Goal: Task Accomplishment & Management: Complete application form

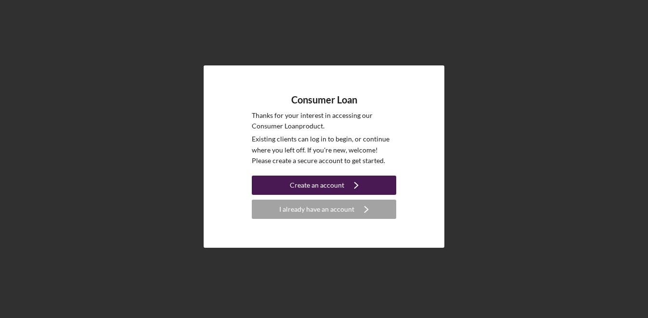
click at [321, 186] on div "Create an account" at bounding box center [317, 185] width 54 height 19
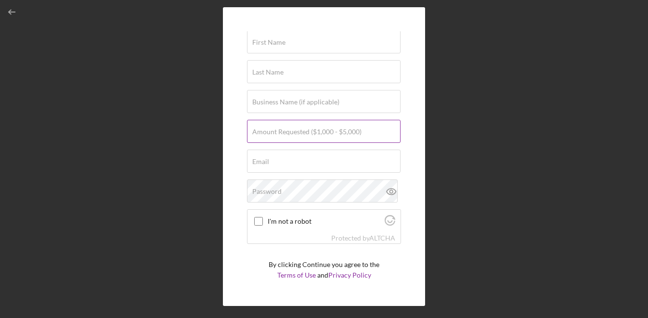
scroll to position [49, 0]
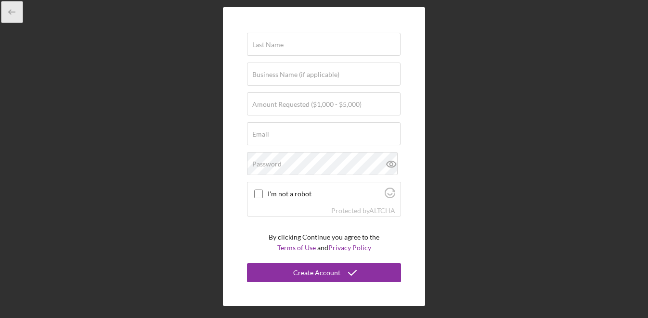
click at [18, 15] on icon "button" at bounding box center [12, 12] width 22 height 22
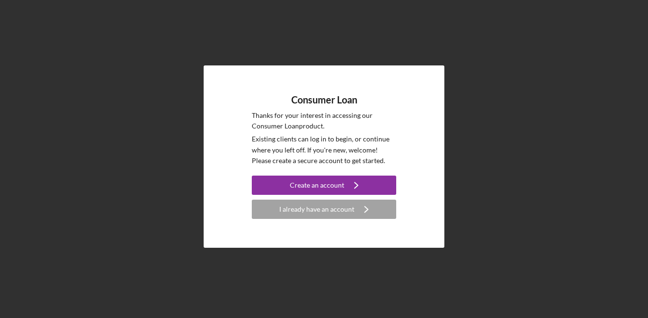
click at [11, 14] on div "Consumer Loan Thanks for your interest in accessing our Consumer Loan product. …" at bounding box center [324, 156] width 638 height 313
